Goal: Task Accomplishment & Management: Use online tool/utility

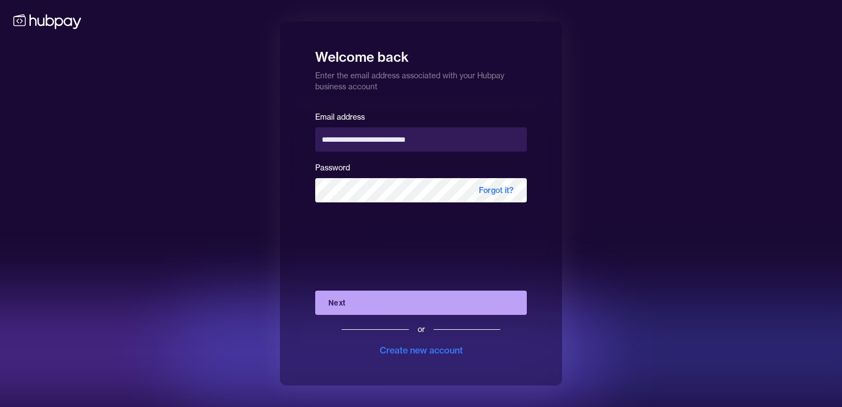
click at [390, 303] on button "Next" at bounding box center [421, 303] width 212 height 24
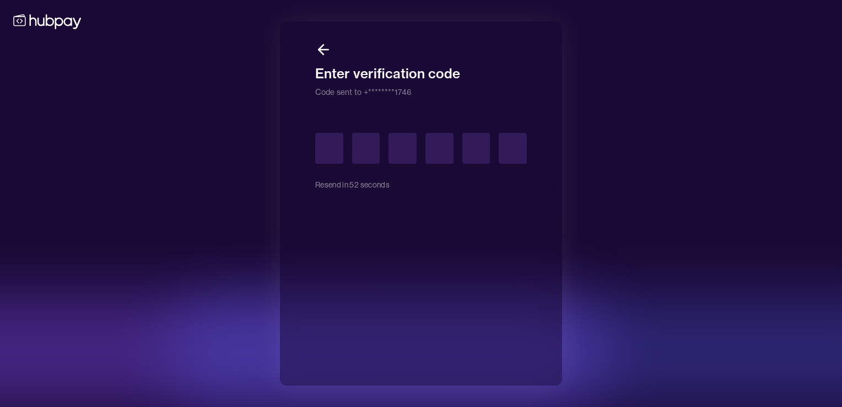
type input "*"
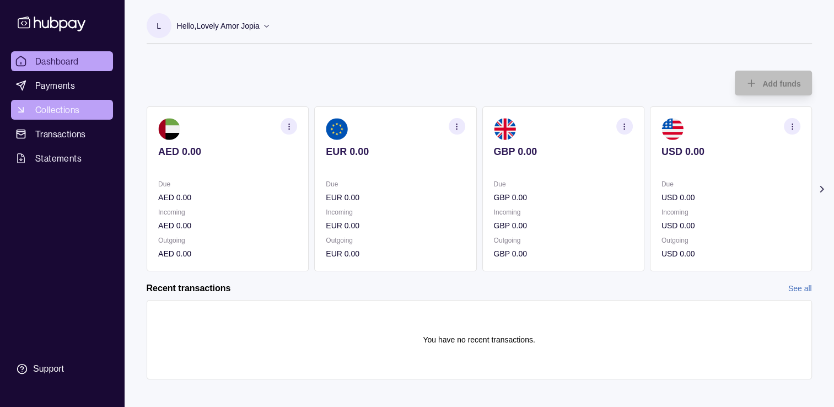
click at [50, 106] on span "Collections" at bounding box center [57, 109] width 44 height 13
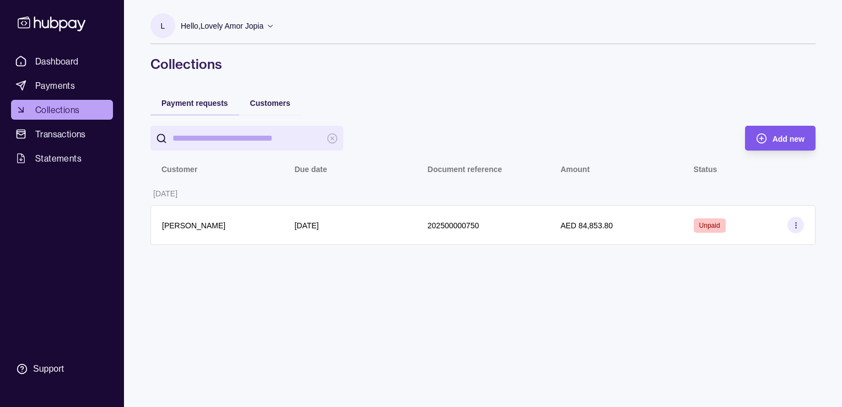
click at [799, 135] on span "Add new" at bounding box center [789, 139] width 32 height 9
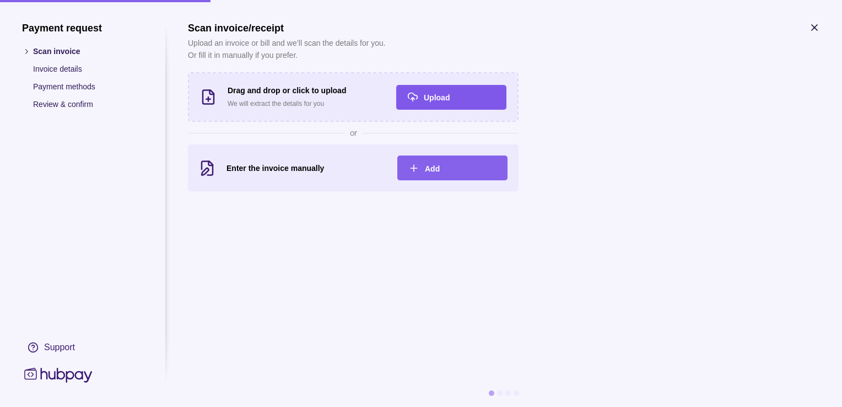
click at [428, 100] on span "Upload" at bounding box center [437, 97] width 26 height 9
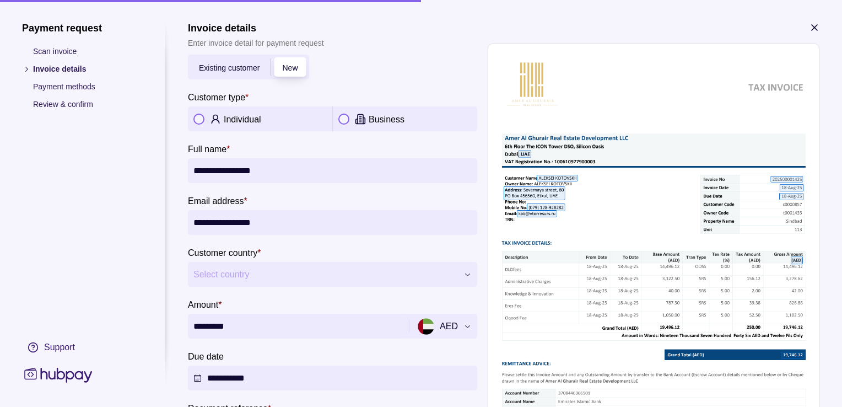
click at [199, 122] on button "button" at bounding box center [199, 119] width 11 height 11
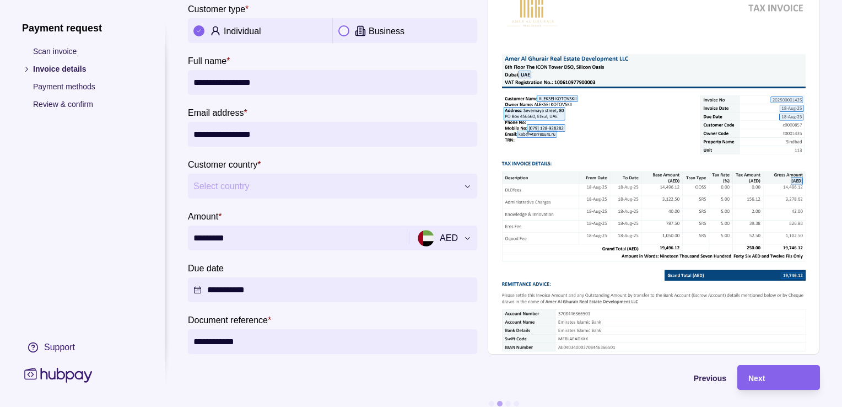
scroll to position [106, 0]
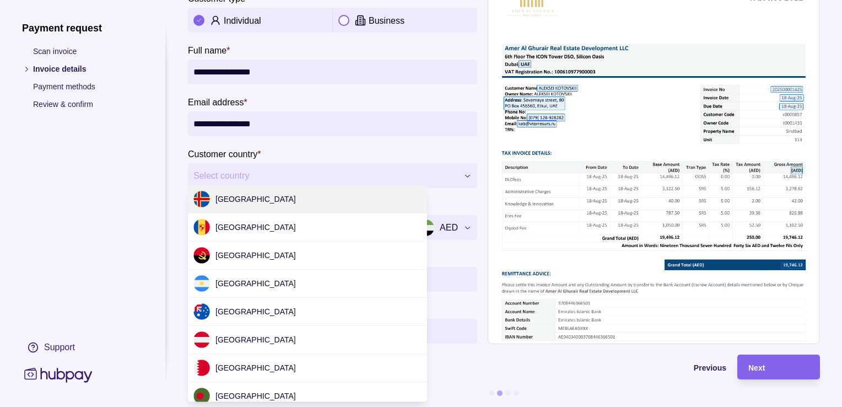
click at [287, 406] on div "**********" at bounding box center [421, 407] width 842 height 0
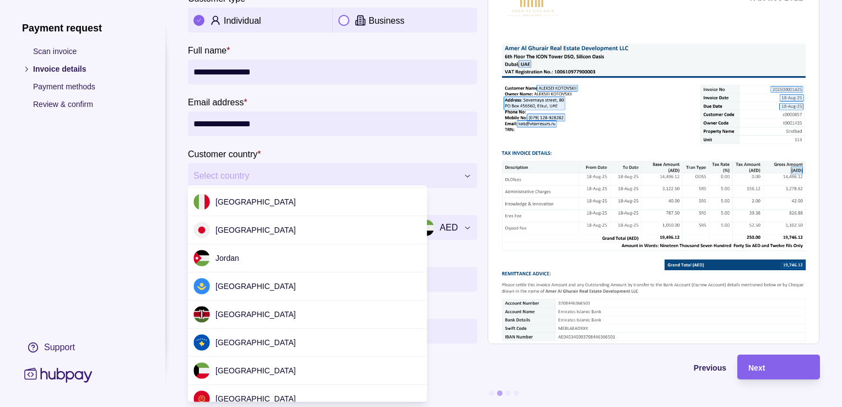
scroll to position [1599, 0]
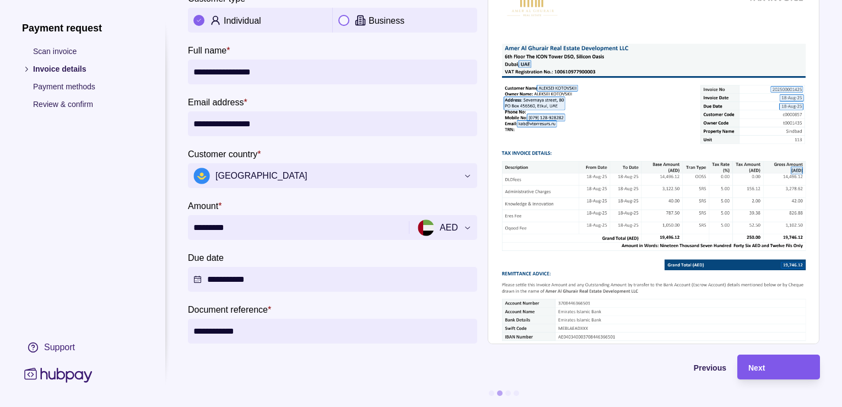
click at [774, 362] on div "Next" at bounding box center [779, 367] width 61 height 13
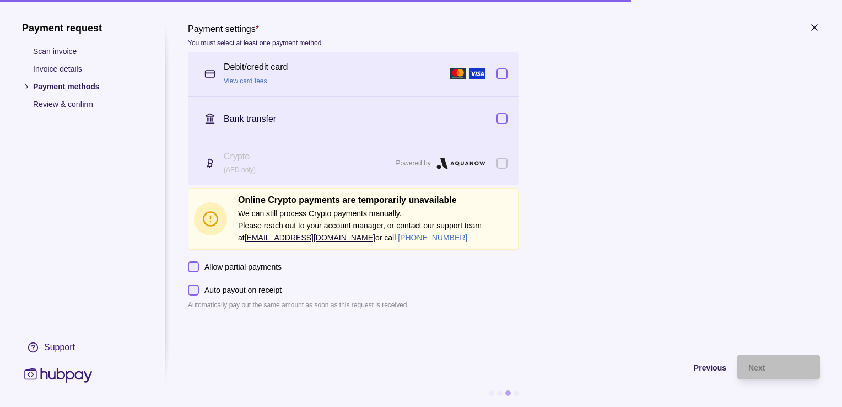
click at [246, 82] on link "View card fees" at bounding box center [246, 81] width 44 height 8
click at [772, 369] on div "Next" at bounding box center [779, 367] width 61 height 13
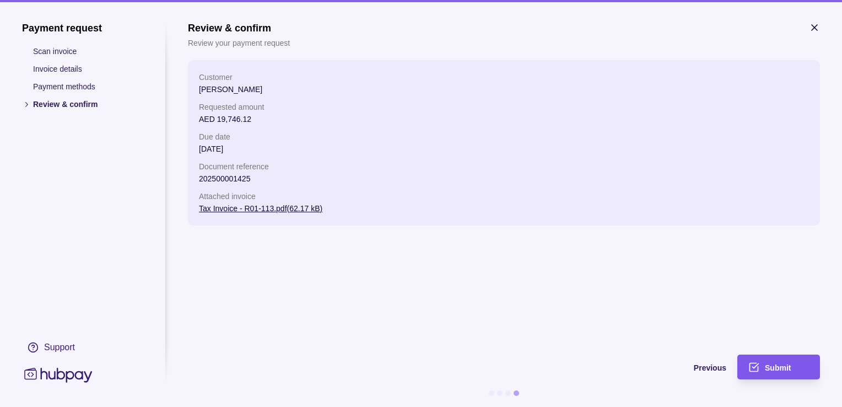
click at [778, 366] on span "Submit" at bounding box center [778, 367] width 26 height 9
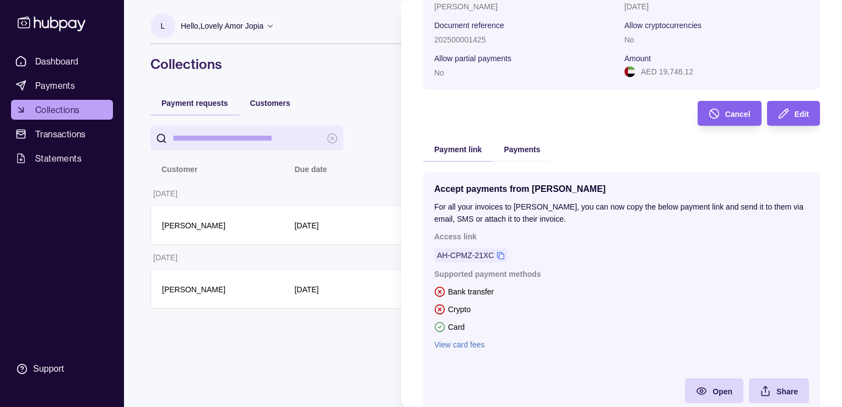
scroll to position [110, 0]
click at [777, 393] on span "Share" at bounding box center [788, 390] width 22 height 9
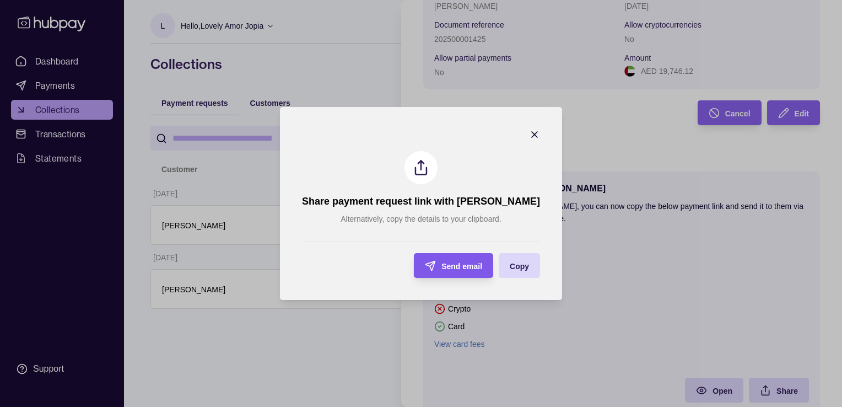
click at [464, 269] on span "Send email" at bounding box center [462, 266] width 41 height 9
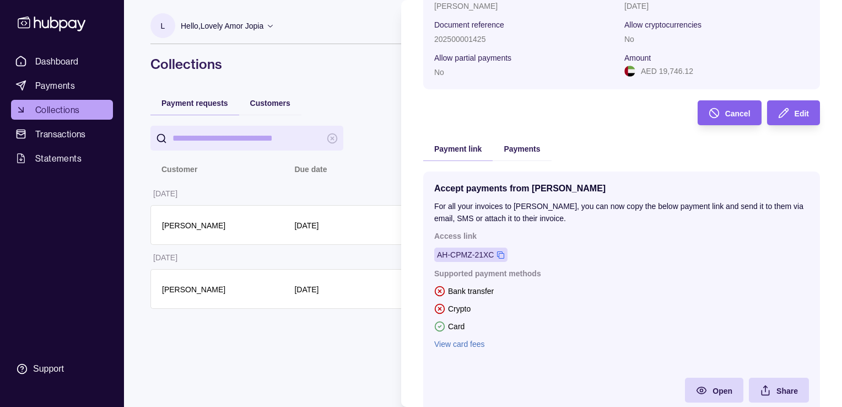
click at [499, 257] on icon at bounding box center [500, 254] width 7 height 7
